Goal: Transaction & Acquisition: Purchase product/service

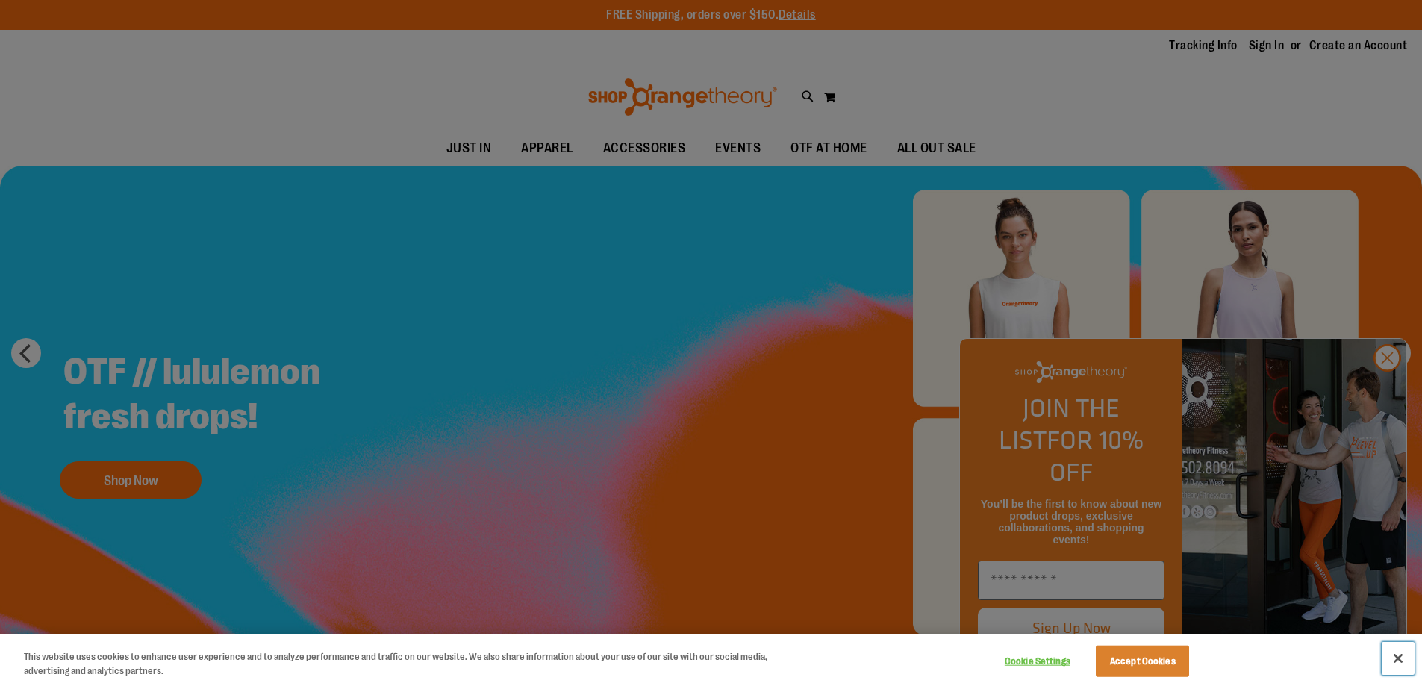
click at [1402, 654] on button "Close" at bounding box center [1397, 658] width 33 height 33
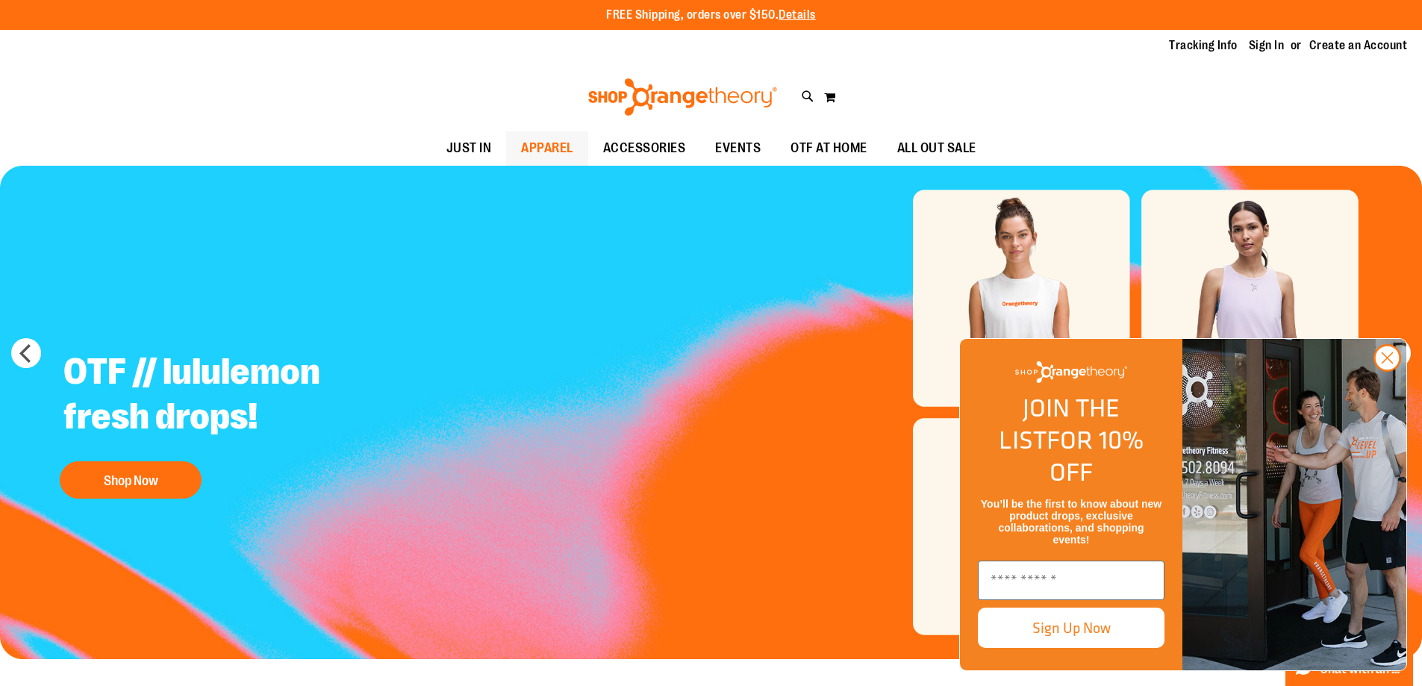
click at [521, 151] on span "APPAREL" at bounding box center [547, 148] width 52 height 34
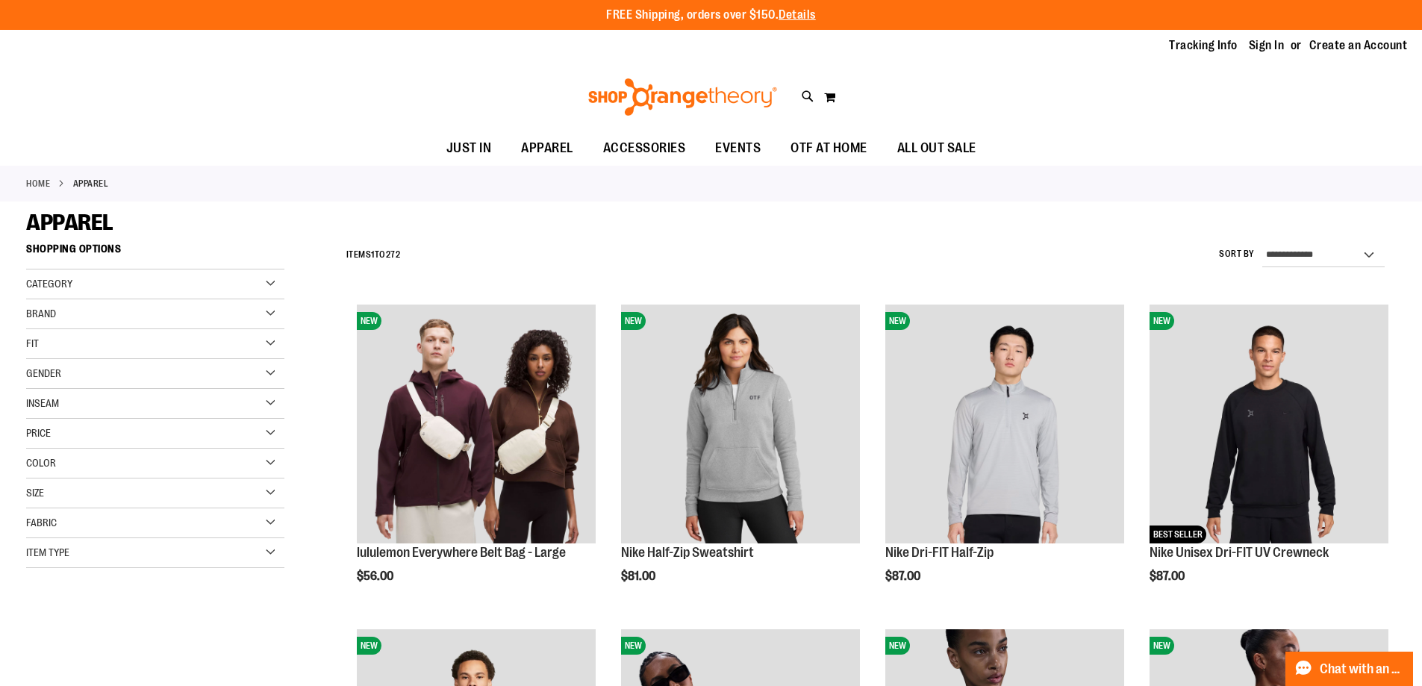
type input "**********"
click at [109, 282] on div "Category" at bounding box center [155, 284] width 258 height 30
click at [190, 634] on div "Item Type" at bounding box center [155, 626] width 258 height 30
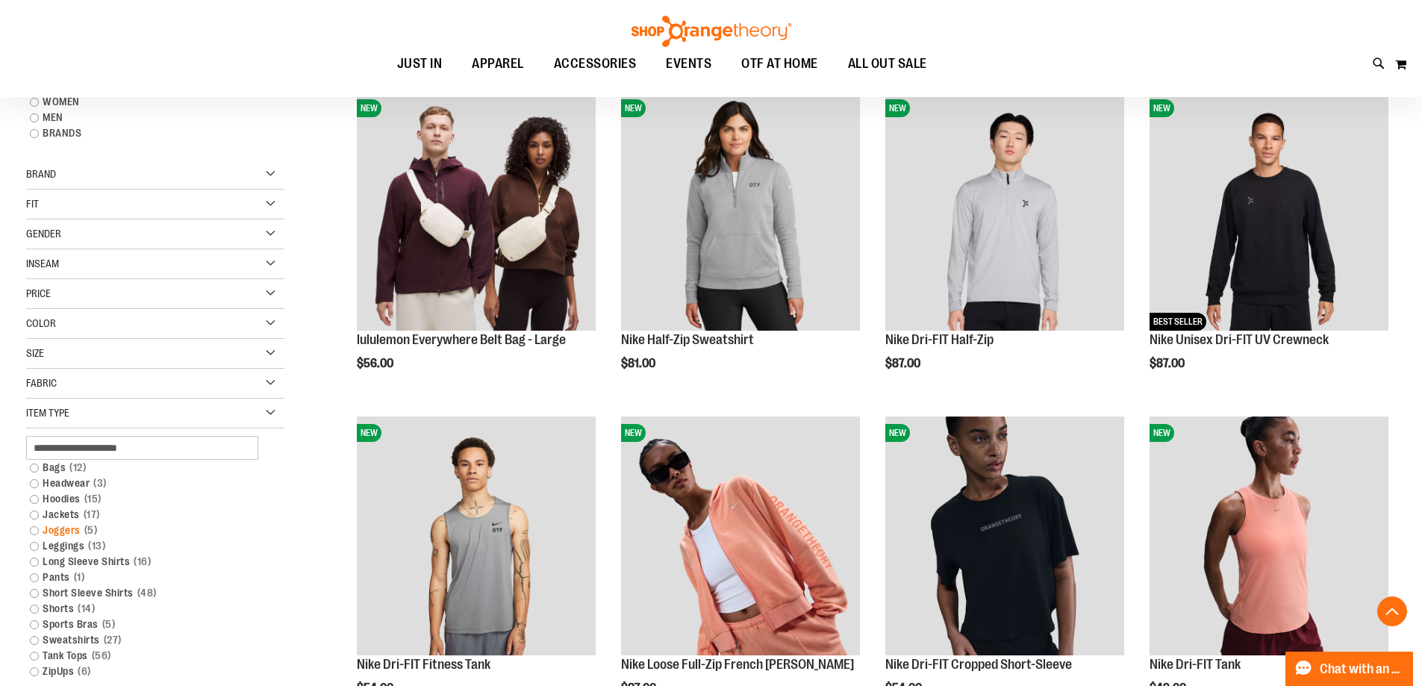
scroll to position [298, 0]
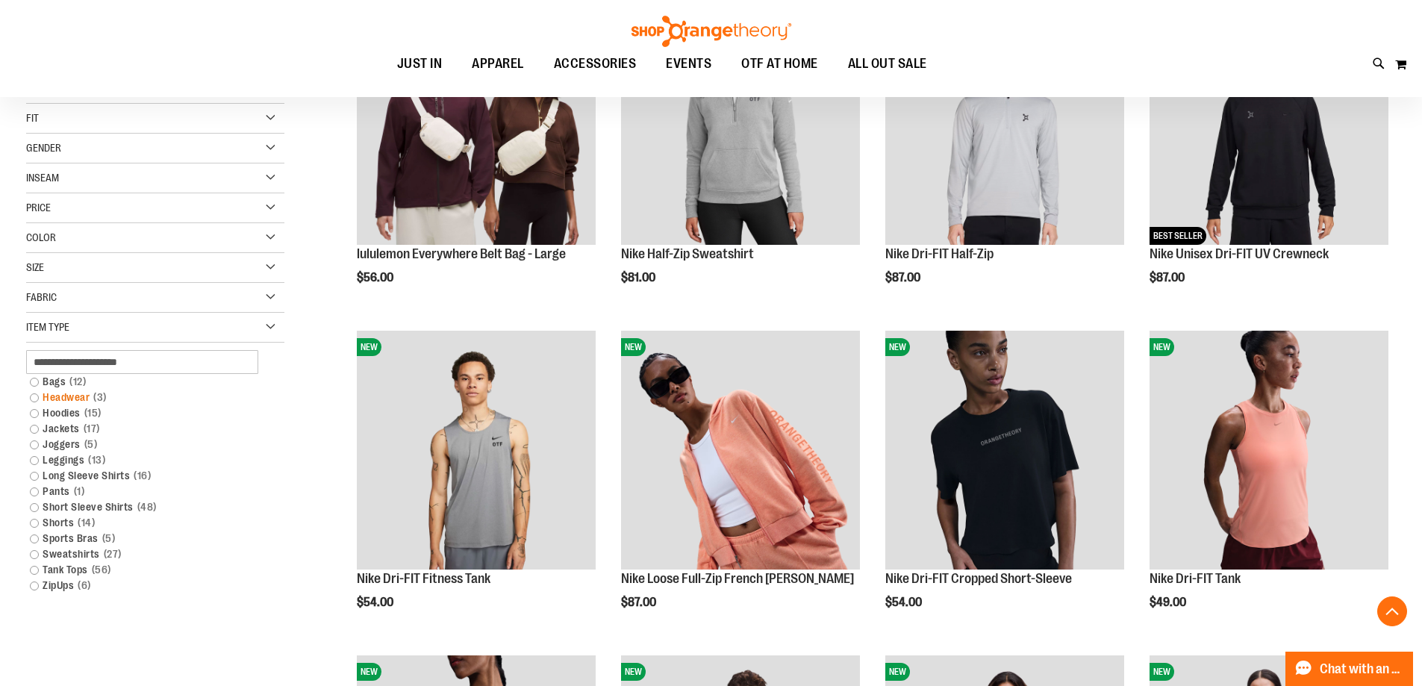
click at [40, 397] on link "Headwear 3 items" at bounding box center [146, 398] width 248 height 16
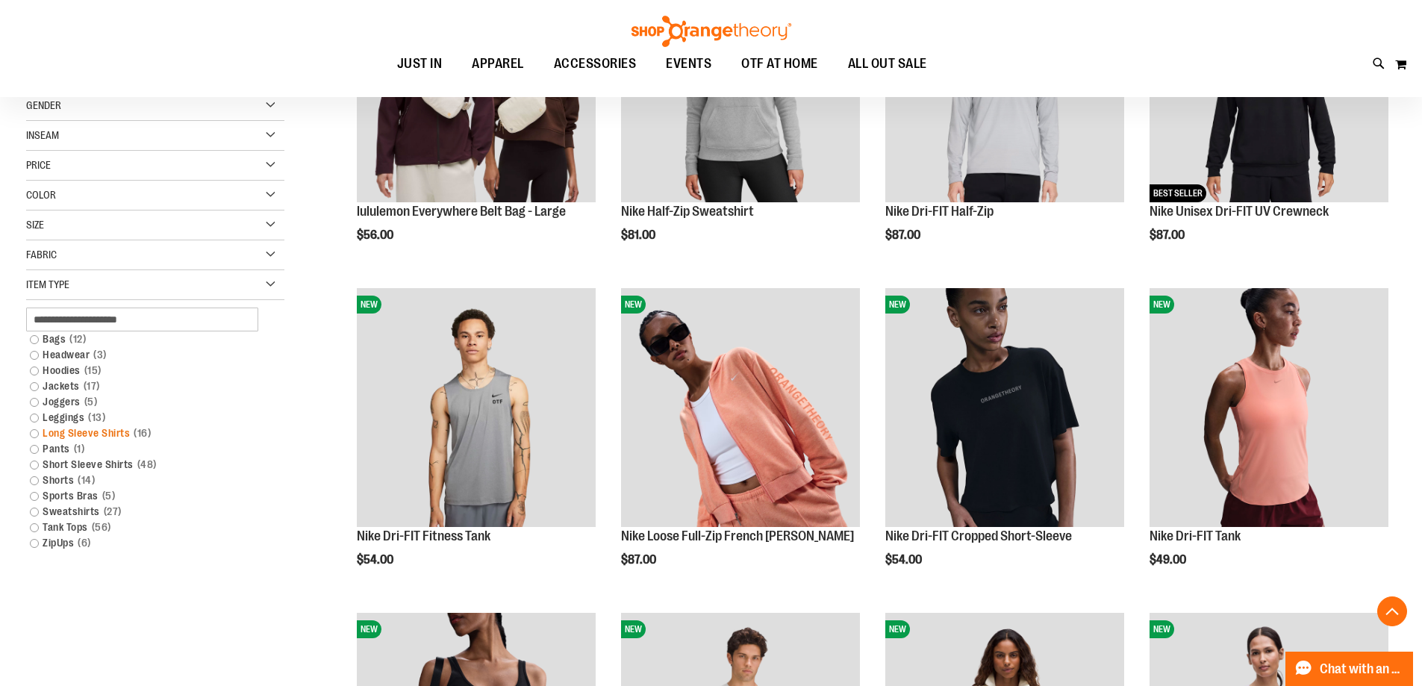
scroll to position [363, 0]
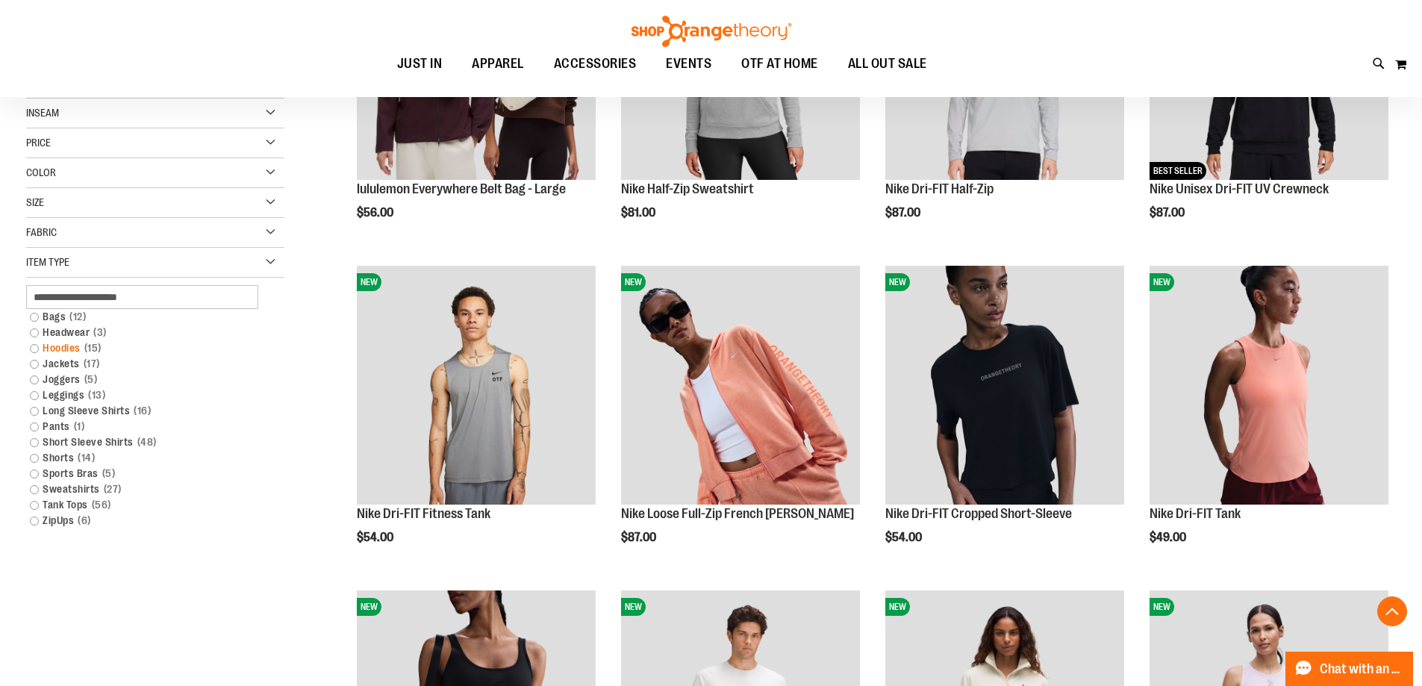
click at [36, 352] on link "Hoodies 15 items" at bounding box center [146, 348] width 248 height 16
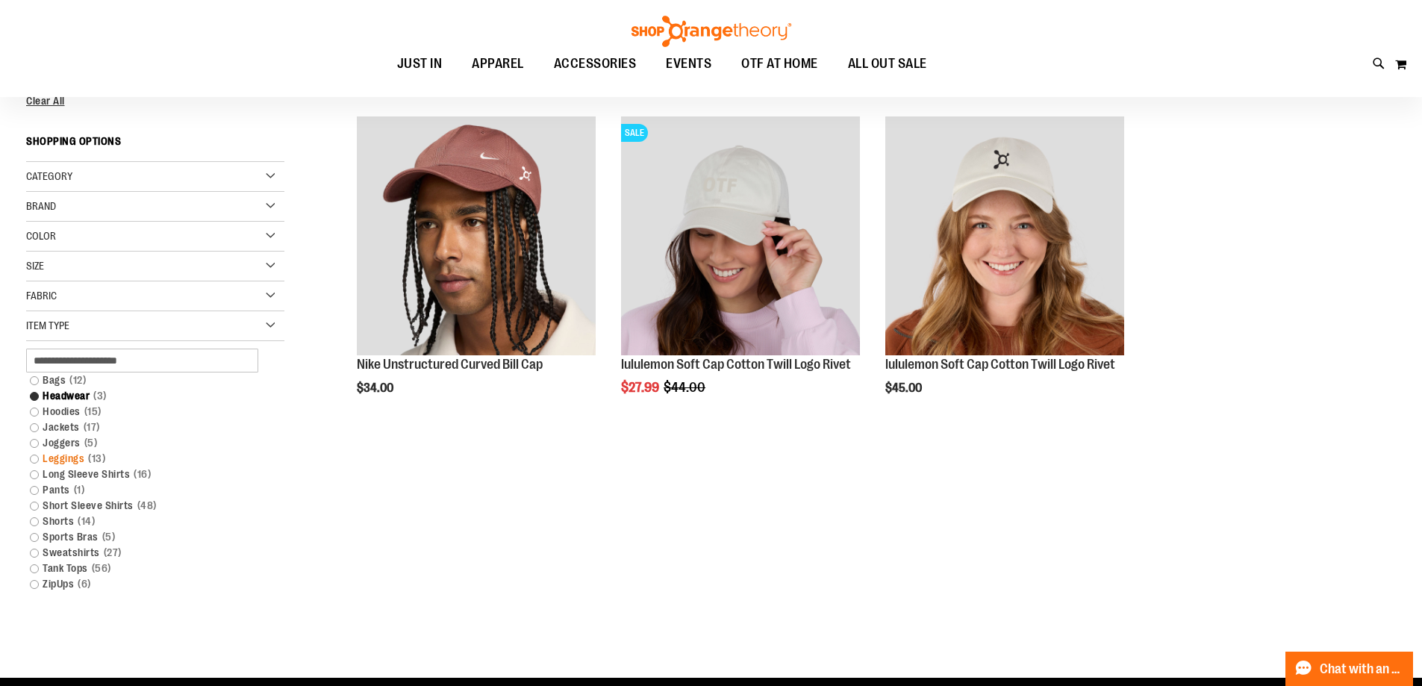
scroll to position [213, 0]
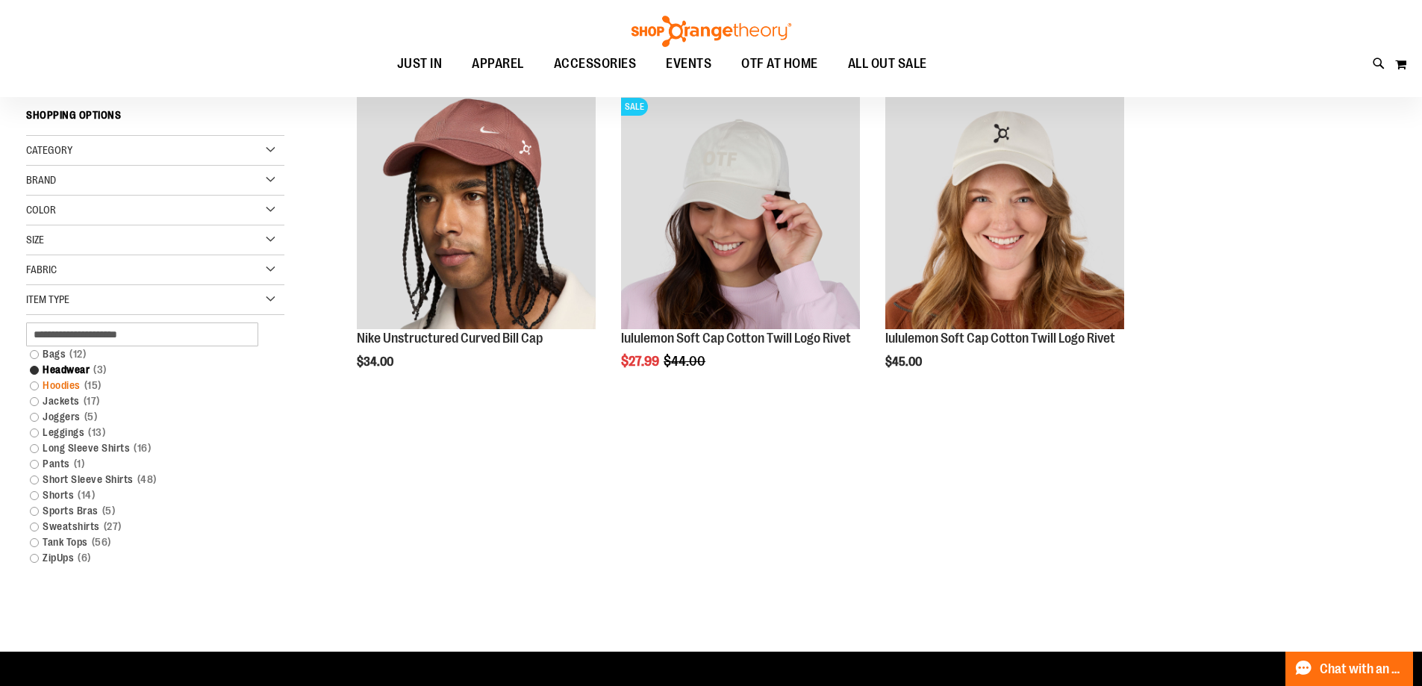
click at [35, 383] on link "Hoodies 15 items" at bounding box center [146, 386] width 248 height 16
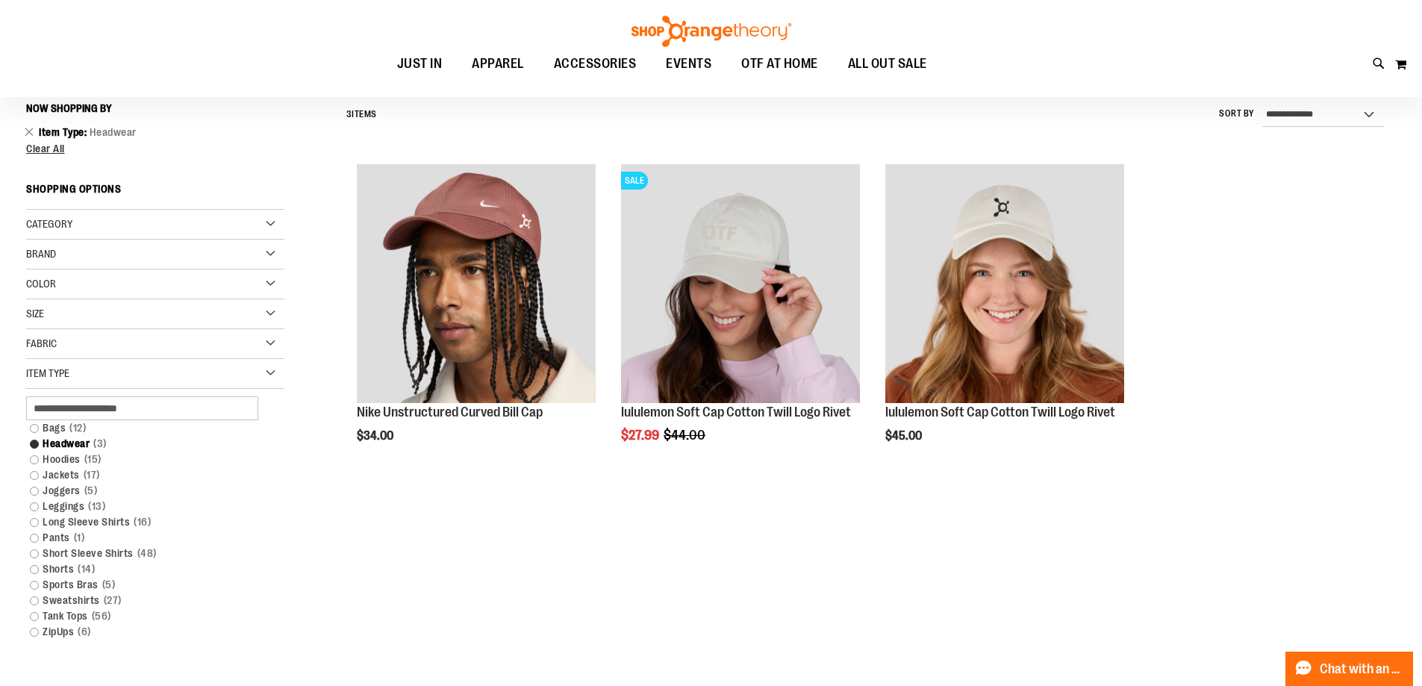
scroll to position [139, 0]
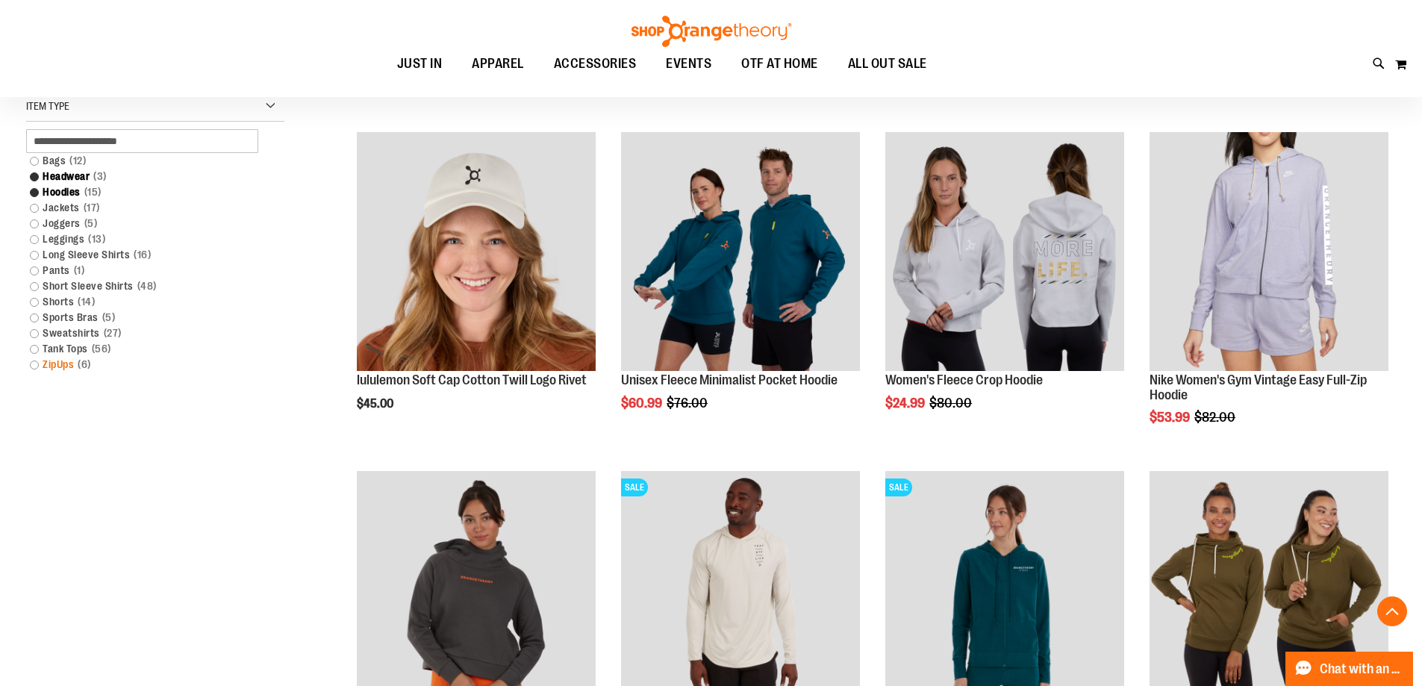
scroll to position [512, 0]
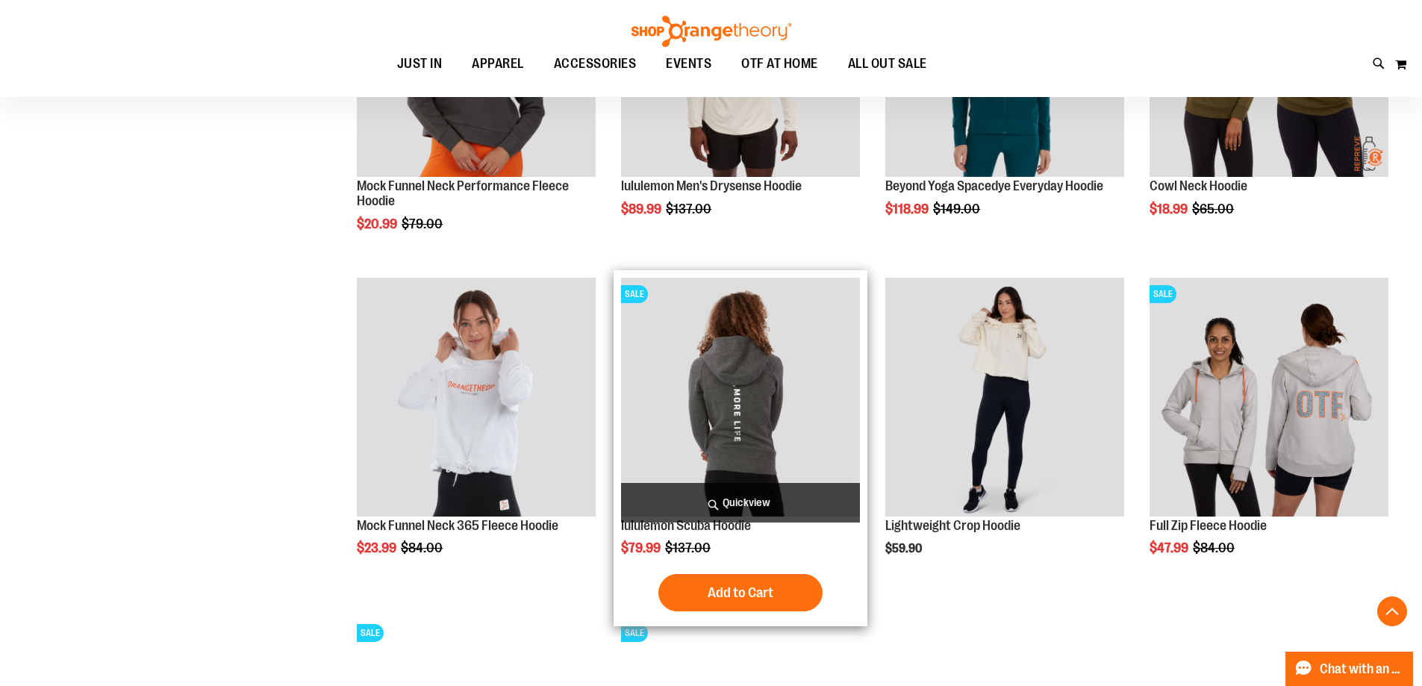
scroll to position [1034, 0]
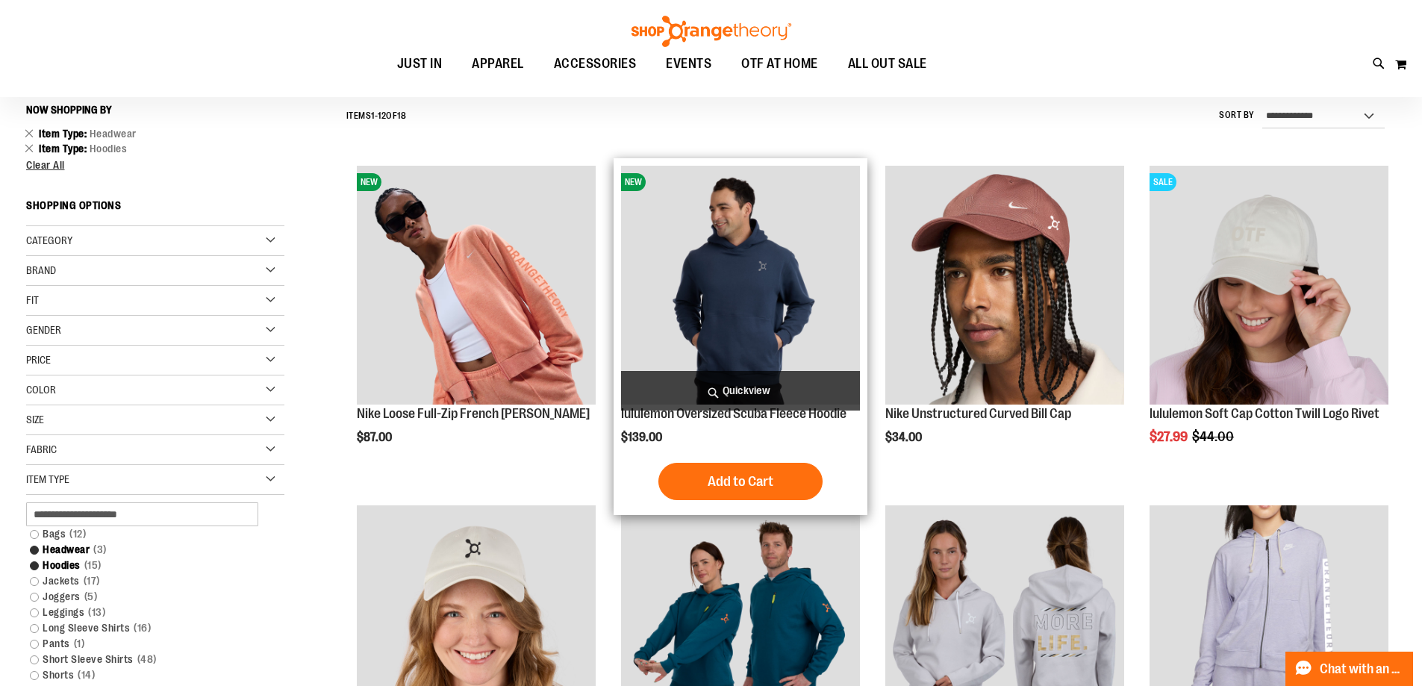
scroll to position [213, 0]
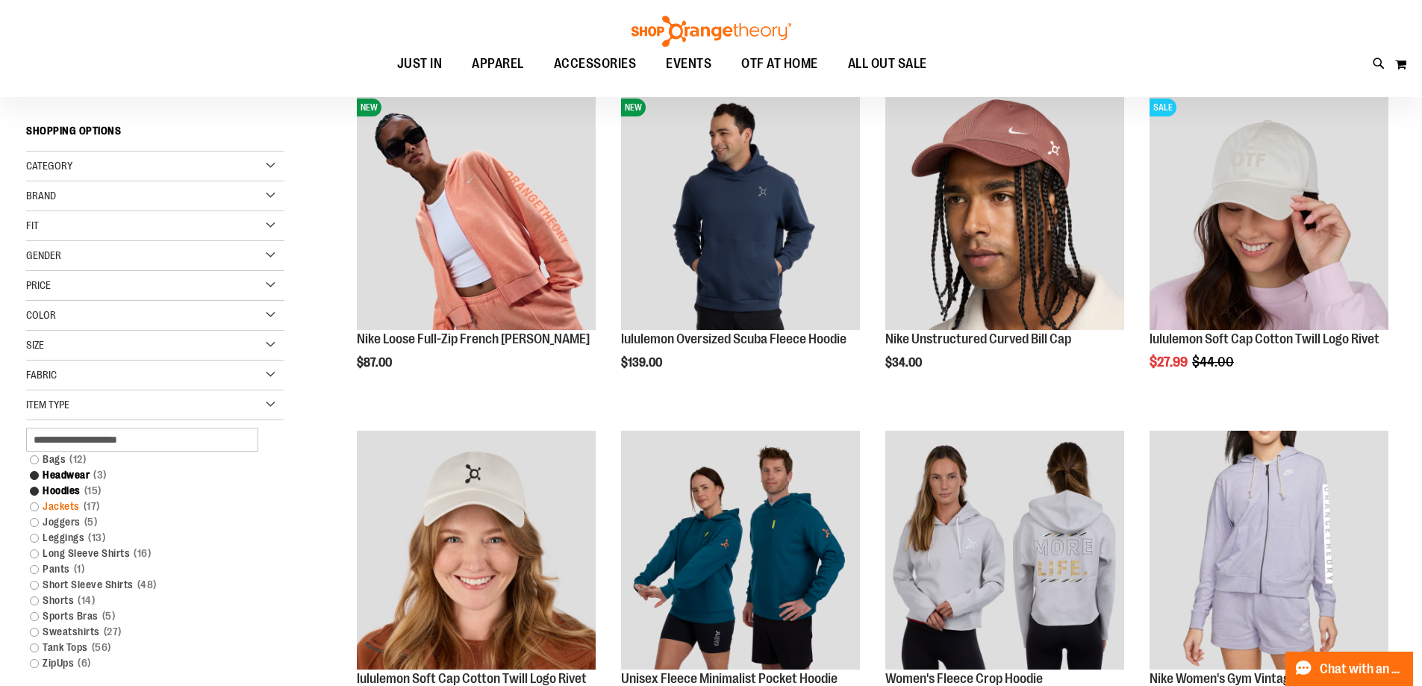
click at [34, 505] on link "Jackets 17 items" at bounding box center [146, 506] width 248 height 16
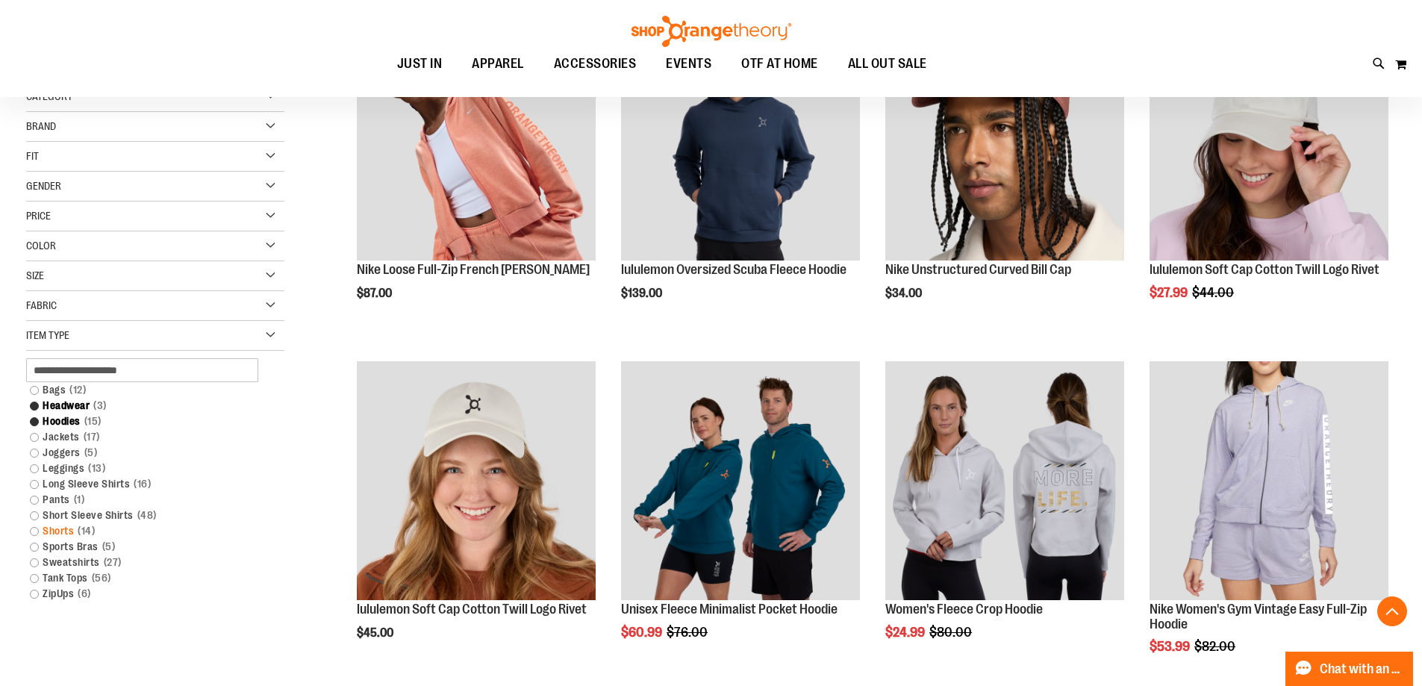
scroll to position [288, 0]
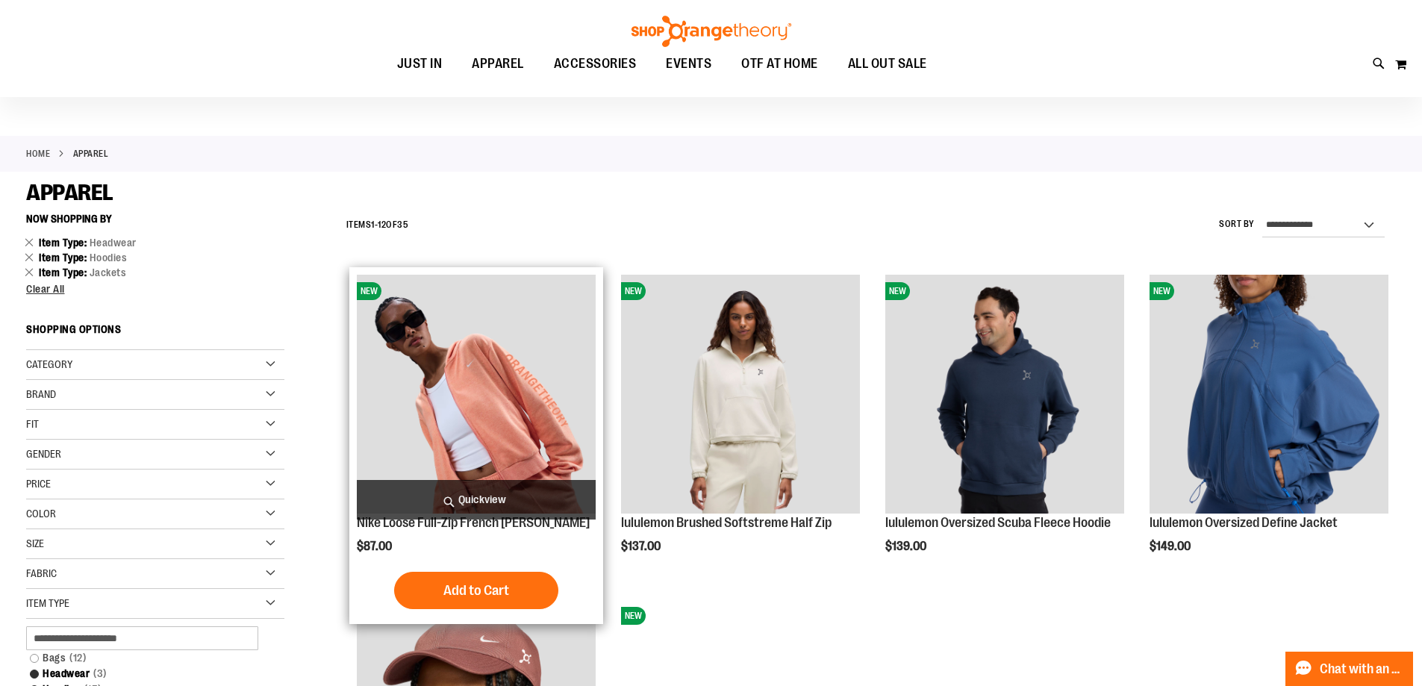
scroll to position [149, 0]
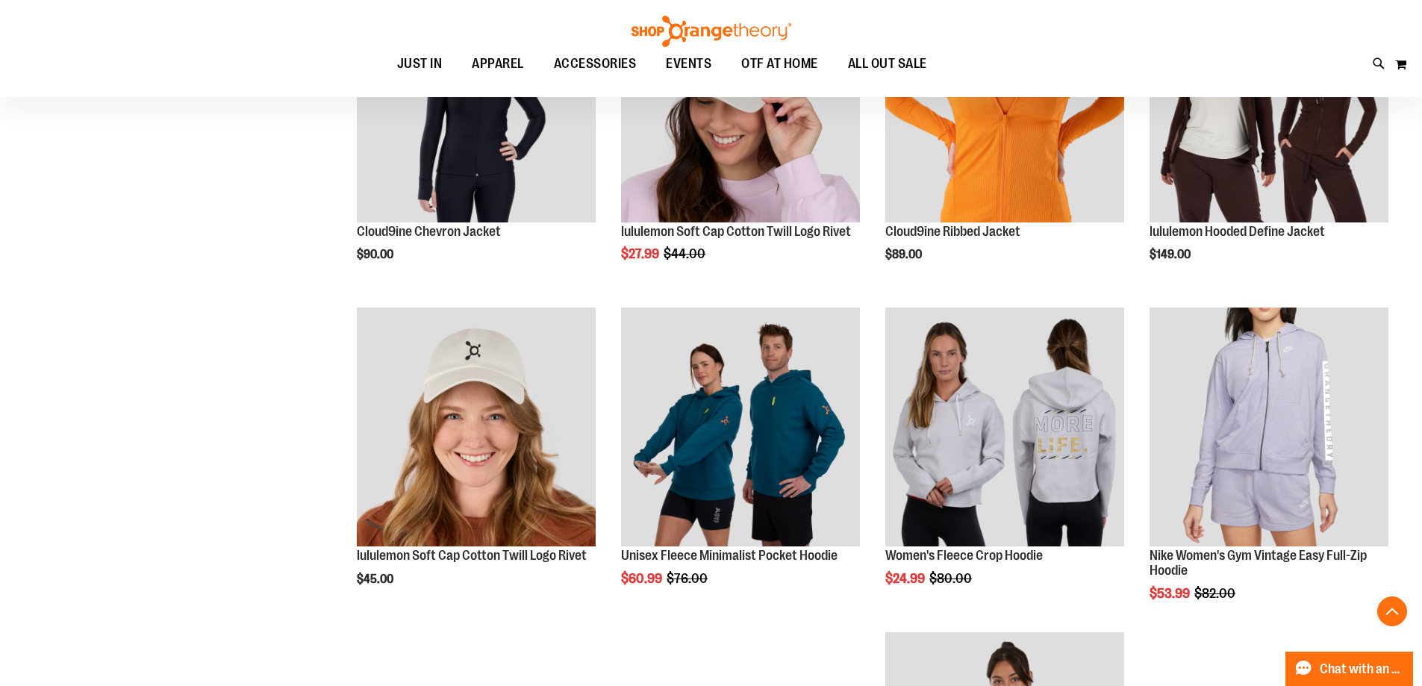
scroll to position [1119, 0]
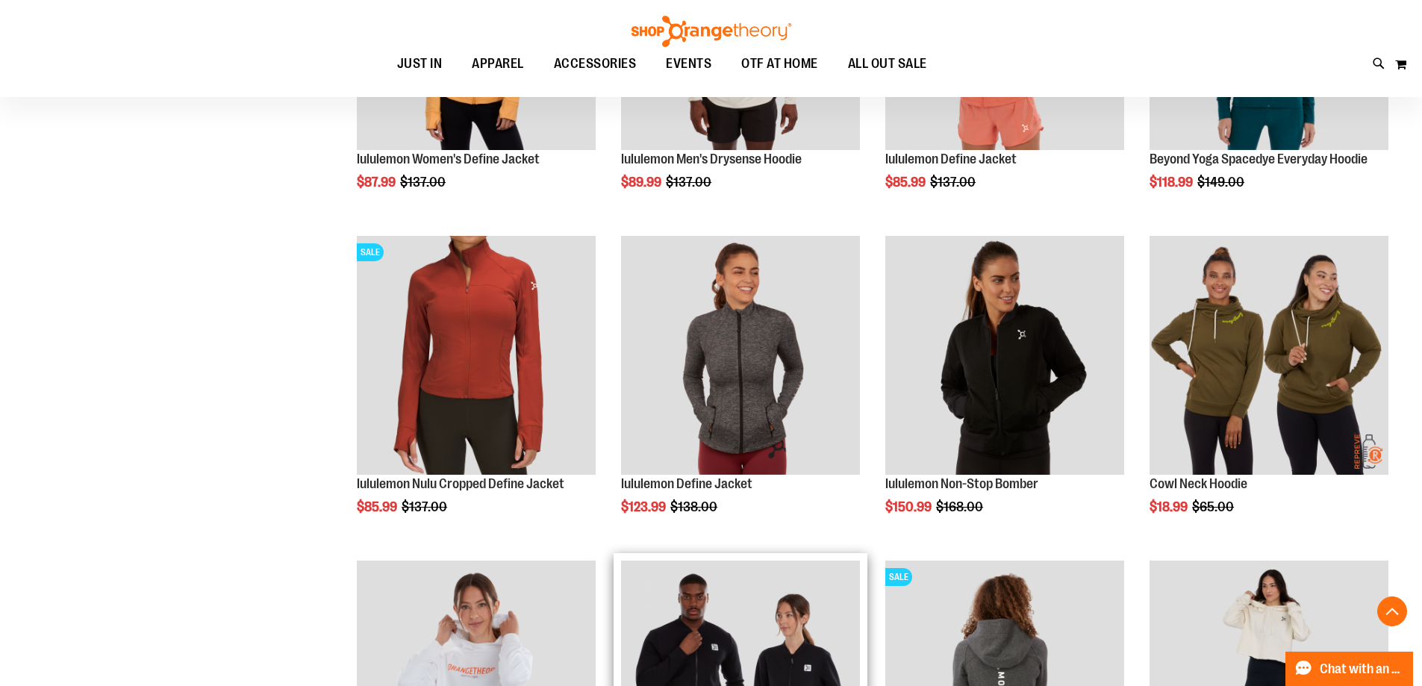
scroll to position [1939, 0]
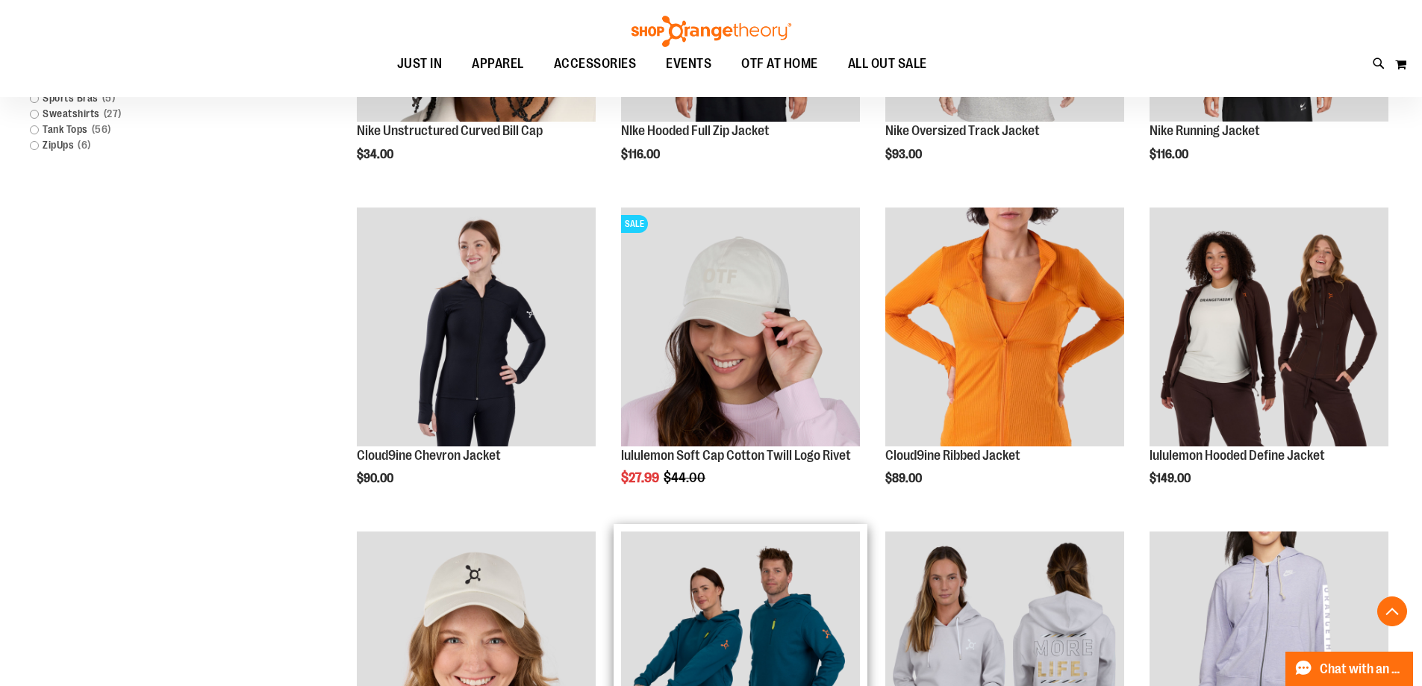
scroll to position [671, 0]
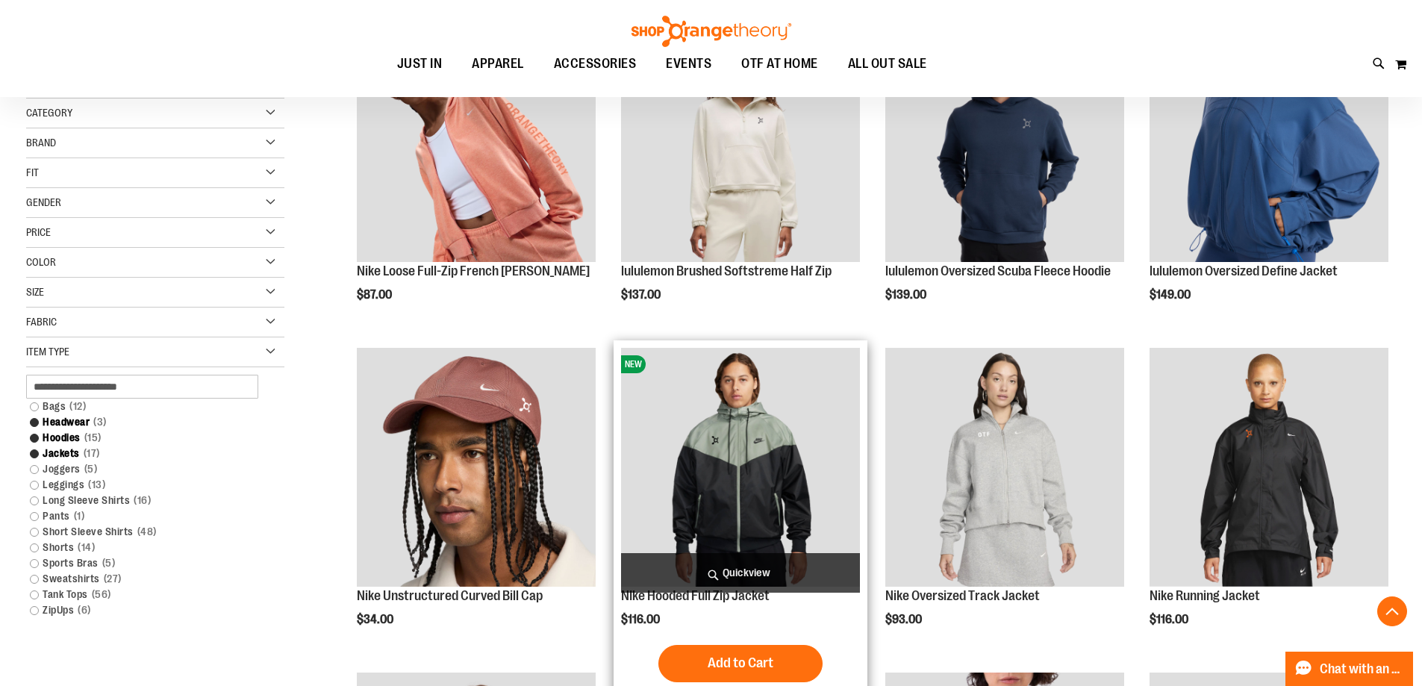
scroll to position [372, 0]
